Goal: Task Accomplishment & Management: Complete application form

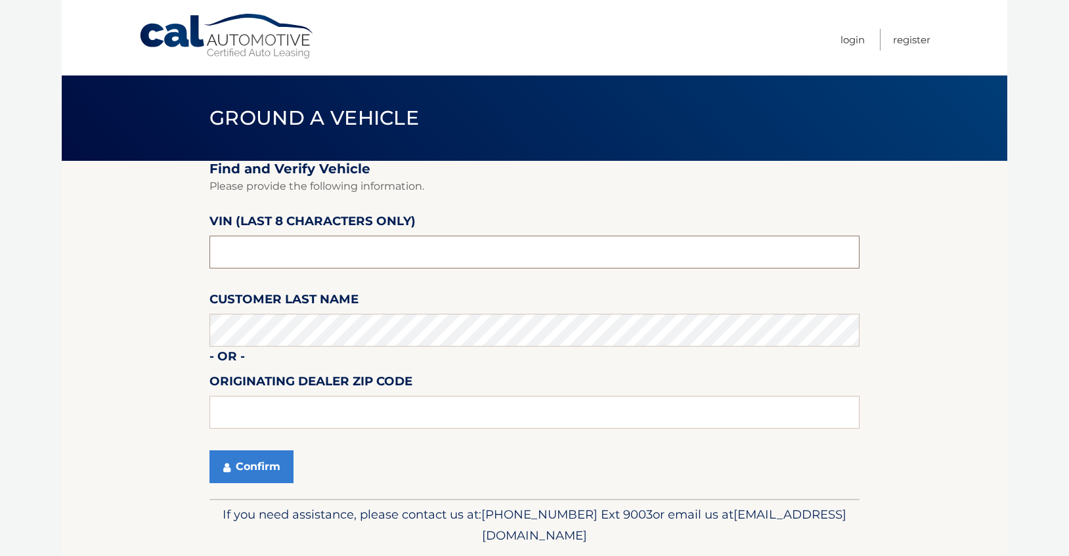
drag, startPoint x: 256, startPoint y: 256, endPoint x: 152, endPoint y: 264, distance: 104.1
click at [148, 255] on section "Find and Verify Vehicle Please provide the following information. VIN (last 8 c…" at bounding box center [535, 330] width 946 height 338
type input "NC547826"
click at [269, 468] on button "Confirm" at bounding box center [251, 466] width 84 height 33
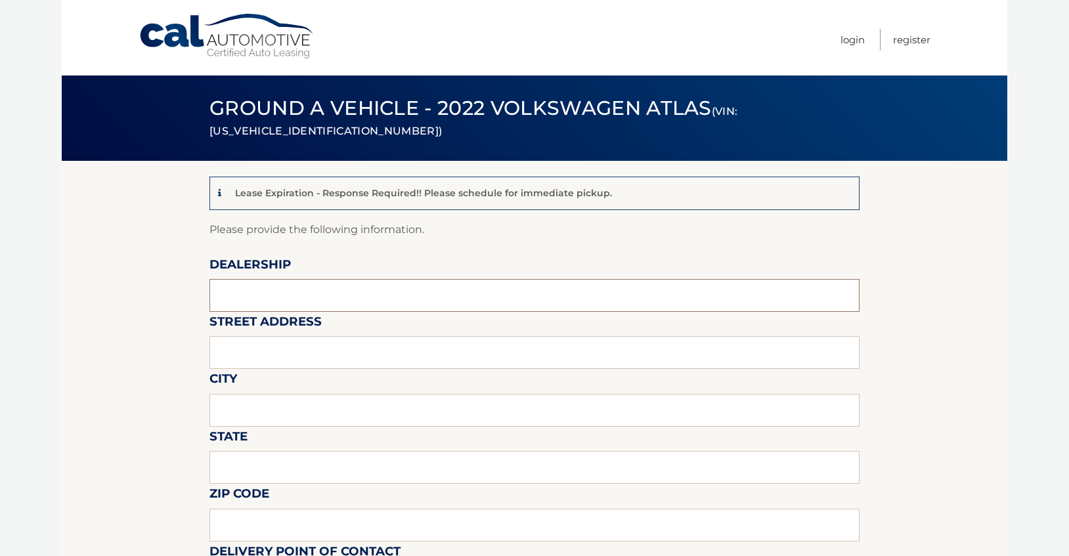
click at [217, 293] on input "text" at bounding box center [534, 295] width 650 height 33
type input "Toms River Volkswagen"
drag, startPoint x: 229, startPoint y: 358, endPoint x: 239, endPoint y: 365, distance: 12.7
click at [230, 360] on input "text" at bounding box center [534, 352] width 650 height 33
type input "256 route 37 e"
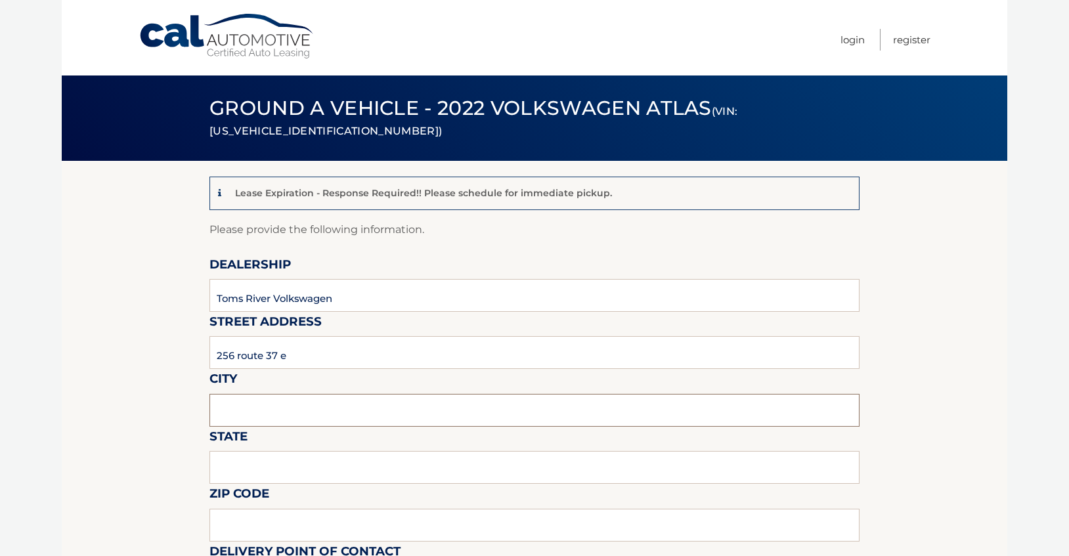
click at [234, 410] on input "text" at bounding box center [534, 410] width 650 height 33
type input "toms river"
type input "nj"
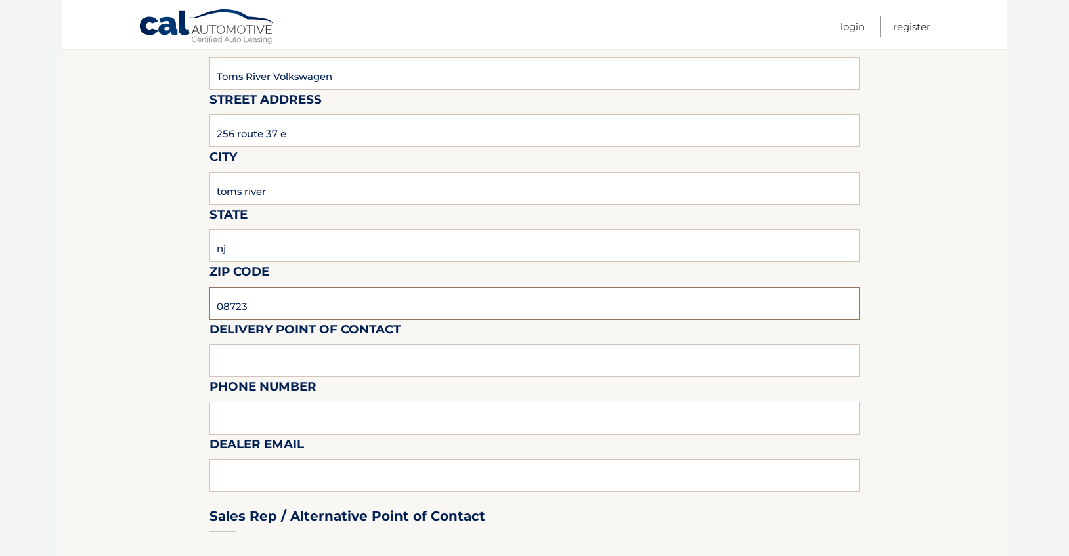
scroll to position [255, 0]
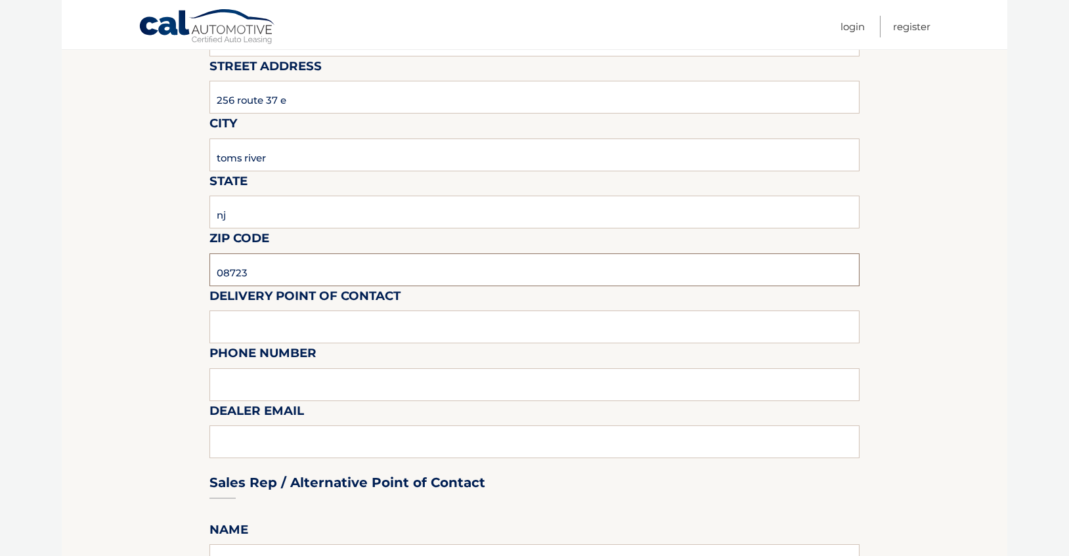
type input "08723"
click at [233, 326] on input "text" at bounding box center [534, 327] width 650 height 33
type input "frank tomas"
click at [261, 391] on input "text" at bounding box center [534, 384] width 650 height 33
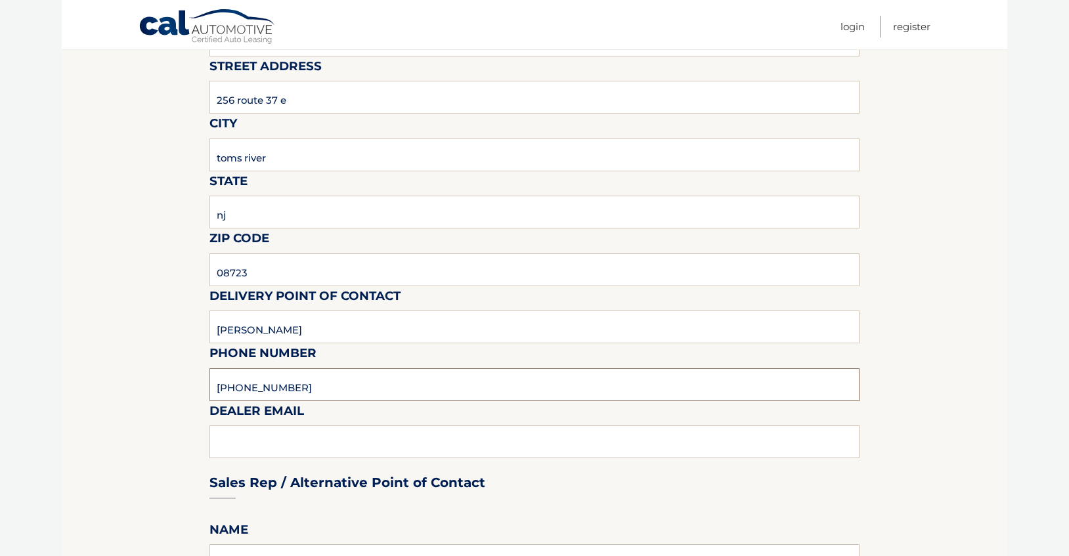
type input "732-575-1800"
click at [229, 441] on div "Sales Rep / Alternative Point of Contact" at bounding box center [534, 458] width 650 height 93
click at [225, 450] on div "Sales Rep / Alternative Point of Contact" at bounding box center [534, 458] width 650 height 93
click at [225, 439] on div "Sales Rep / Alternative Point of Contact" at bounding box center [534, 458] width 650 height 93
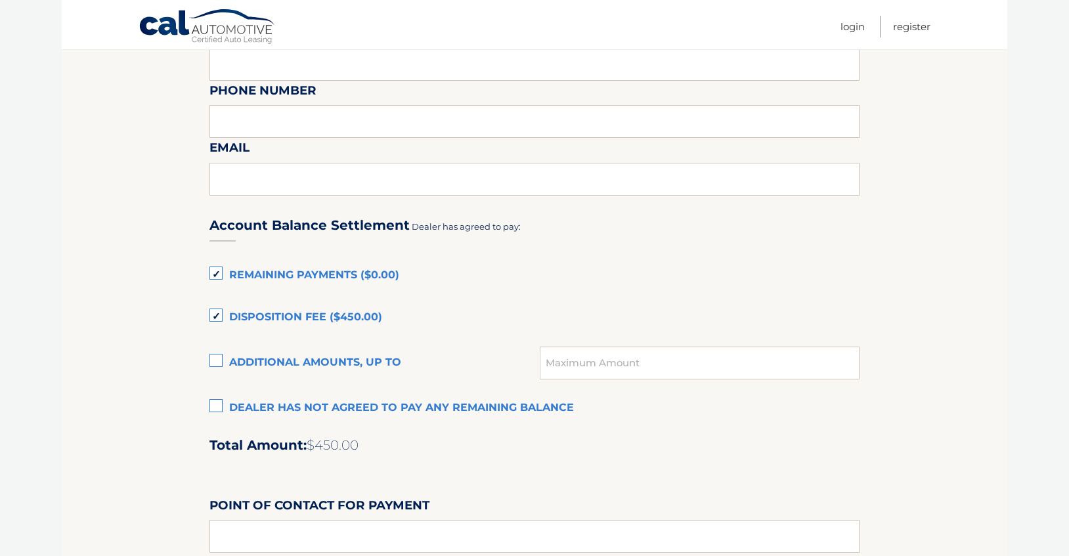
scroll to position [758, 0]
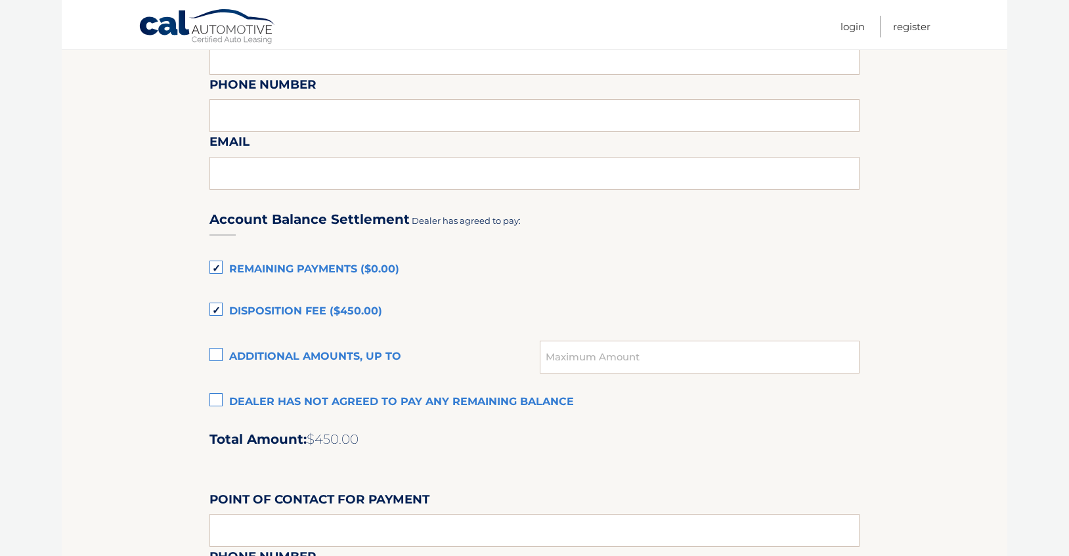
click at [218, 310] on label "Disposition Fee ($450.00)" at bounding box center [534, 312] width 650 height 26
click at [0, 0] on input "Disposition Fee ($450.00)" at bounding box center [0, 0] width 0 height 0
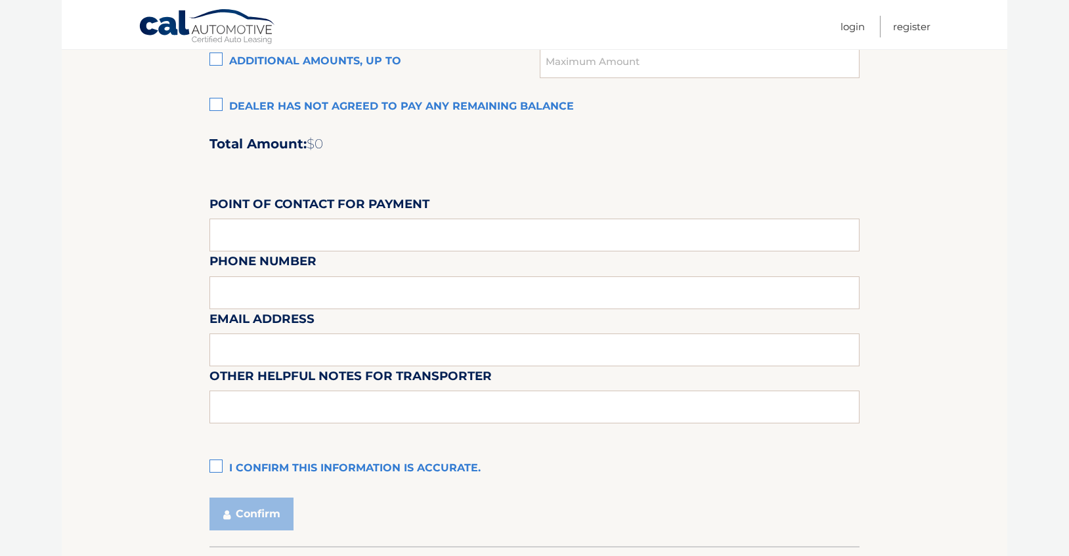
scroll to position [1055, 0]
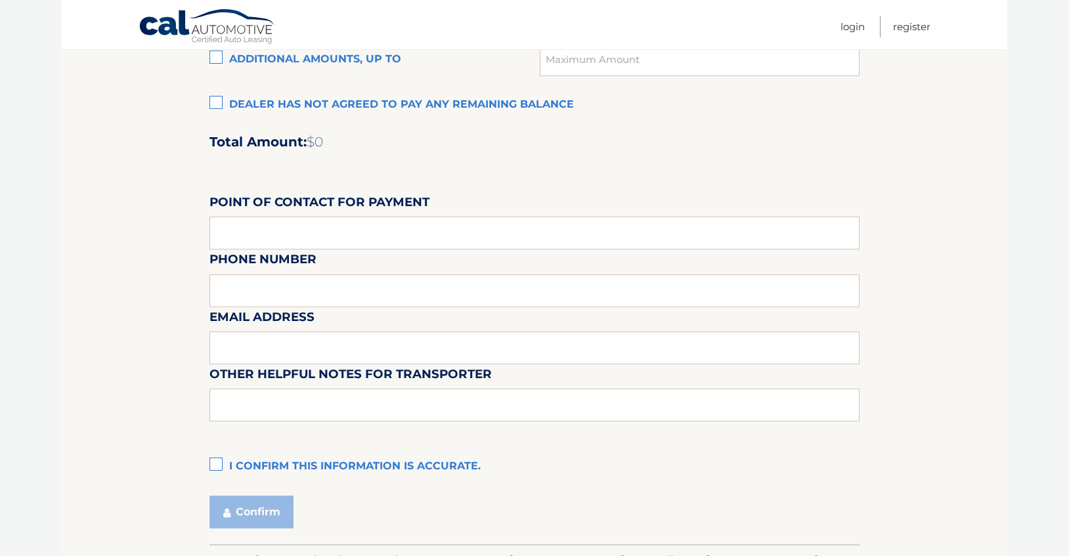
click at [217, 465] on label "I confirm this information is accurate." at bounding box center [534, 467] width 650 height 26
click at [0, 0] on input "I confirm this information is accurate." at bounding box center [0, 0] width 0 height 0
click at [261, 514] on button "Confirm" at bounding box center [251, 512] width 84 height 33
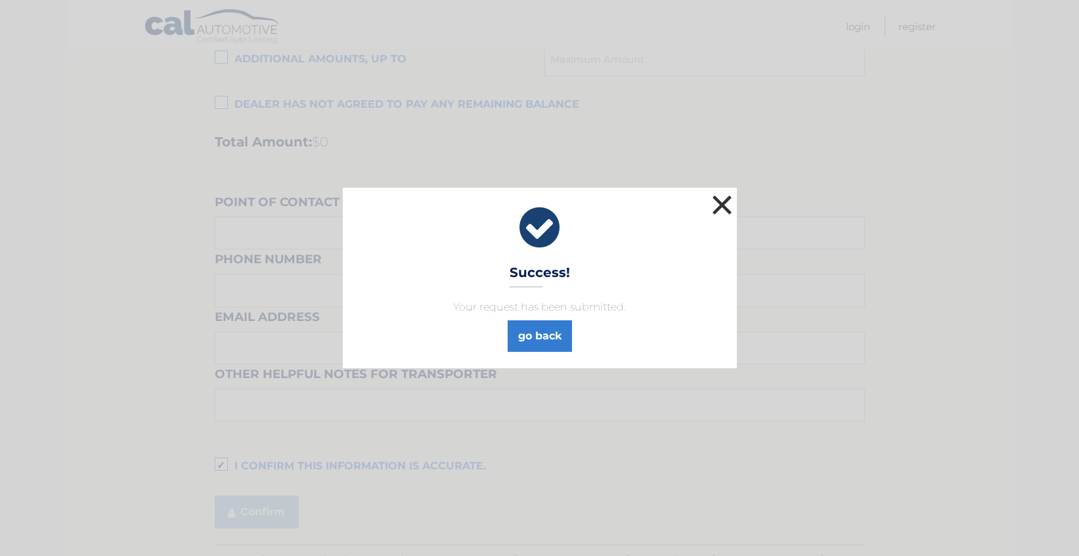
click at [720, 203] on button "×" at bounding box center [722, 205] width 26 height 26
